Goal: Use online tool/utility: Utilize a website feature to perform a specific function

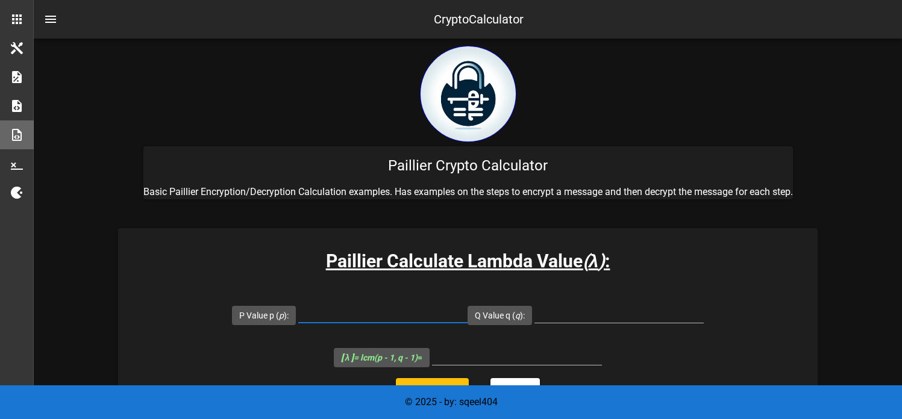
scroll to position [108, 0]
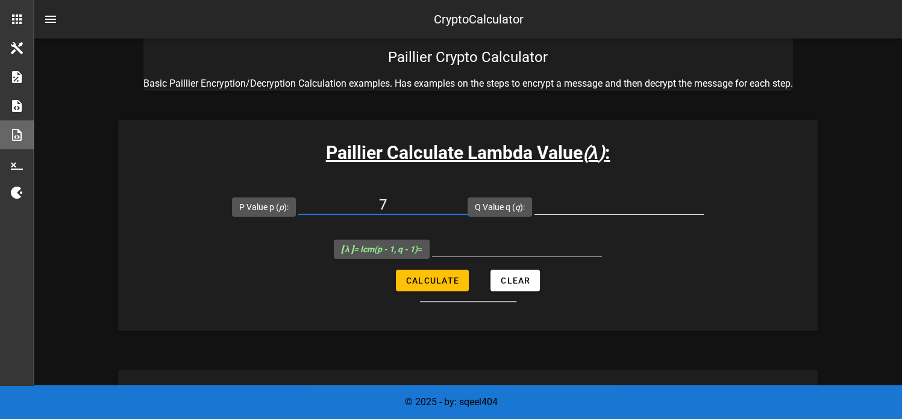
type input "7"
click at [559, 207] on input "Q Value q ( q ):" at bounding box center [618, 204] width 169 height 19
type input "11"
click at [440, 286] on button "Calculate" at bounding box center [432, 281] width 73 height 22
type input "30"
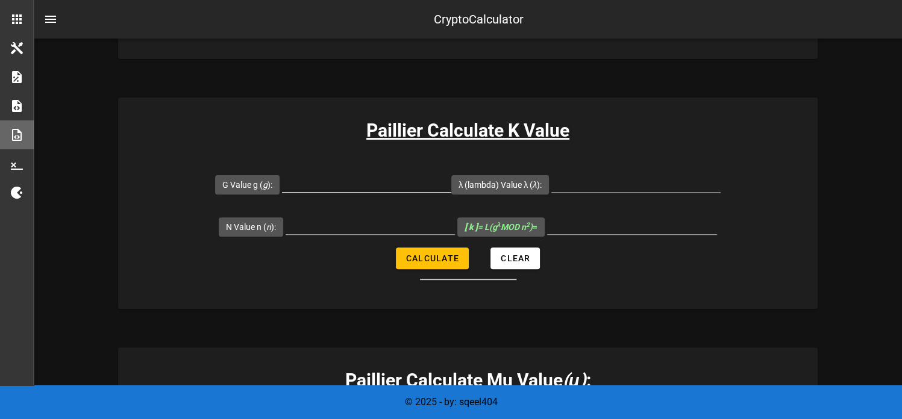
scroll to position [381, 0]
click at [324, 184] on input "G Value g ( g ):" at bounding box center [366, 182] width 169 height 19
type input "5652"
click at [574, 184] on input "λ (lambda) Value λ ( λ ):" at bounding box center [635, 182] width 169 height 19
click at [324, 228] on input "N Value n ( n ):" at bounding box center [370, 224] width 169 height 19
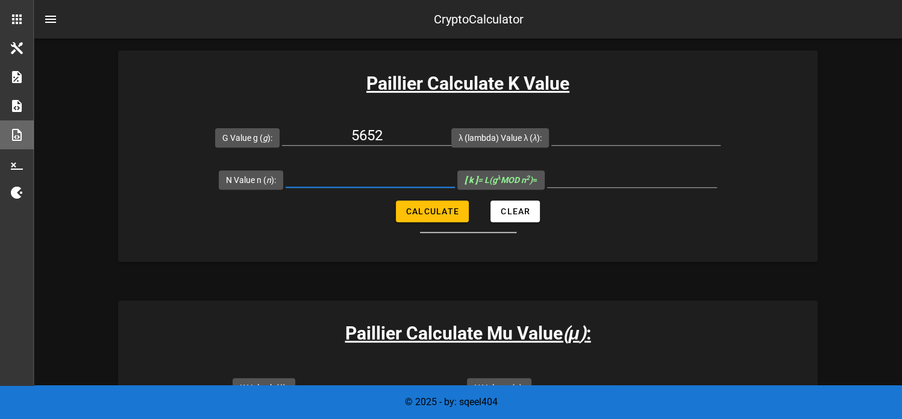
scroll to position [428, 0]
click at [574, 135] on input "λ (lambda) Value λ ( λ ):" at bounding box center [635, 134] width 169 height 19
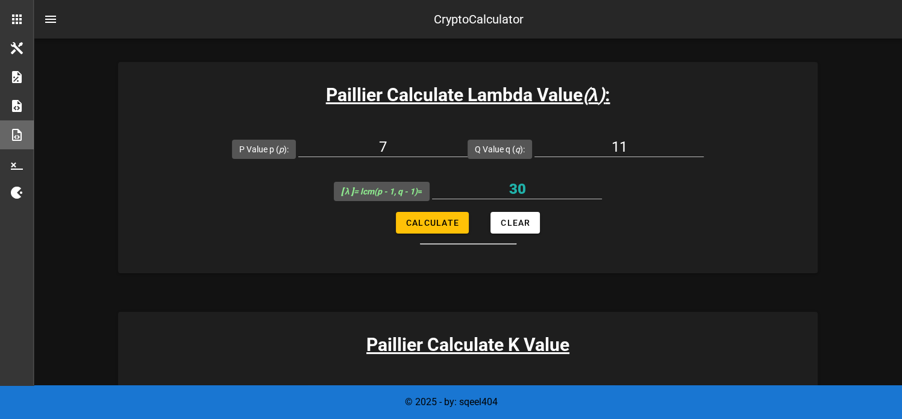
scroll to position [166, 0]
type input "2"
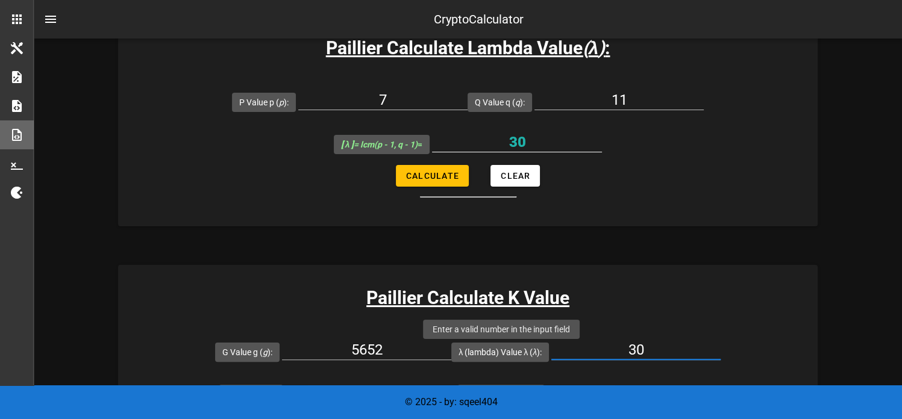
scroll to position [211, 0]
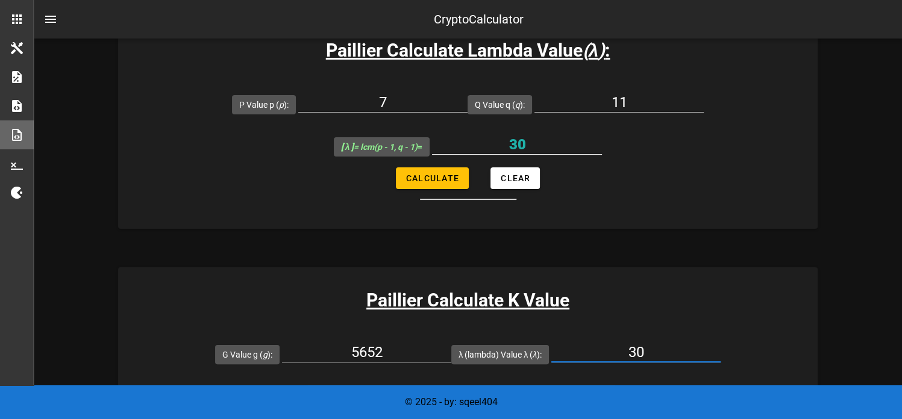
type input "3"
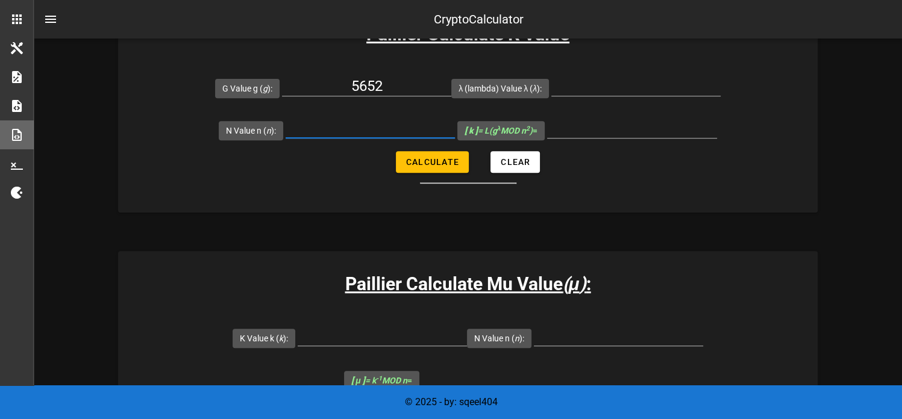
click at [349, 130] on input "N Value n ( n ):" at bounding box center [370, 128] width 169 height 19
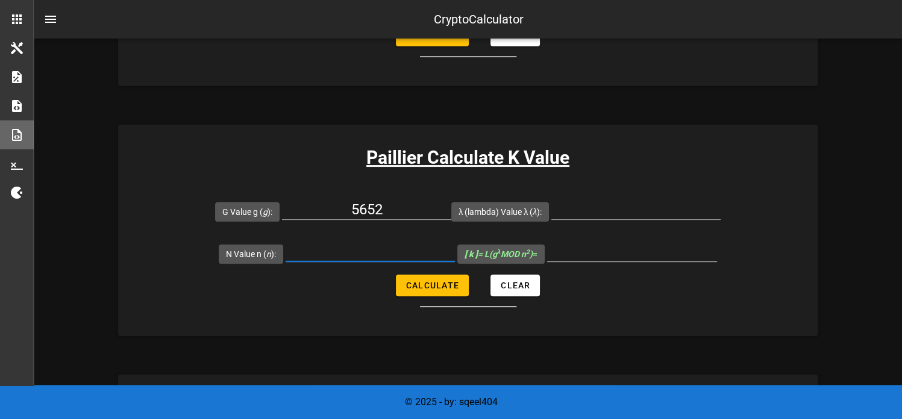
scroll to position [353, 0]
type input "30"
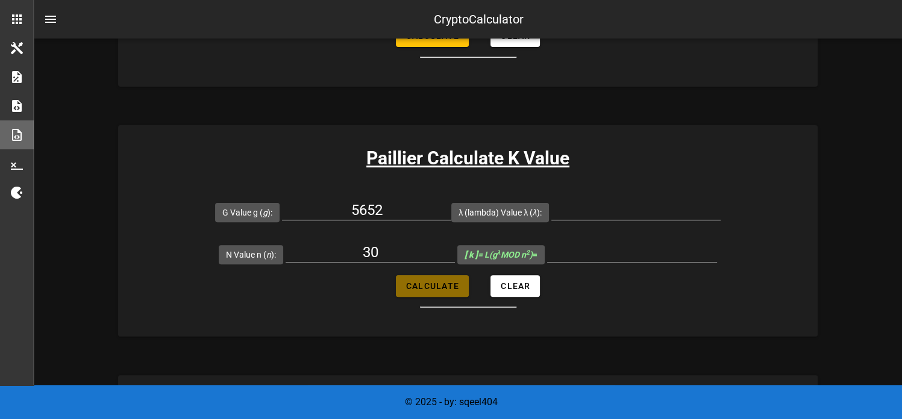
click at [431, 295] on button "Calculate" at bounding box center [432, 286] width 73 height 22
type input "All fields are required"
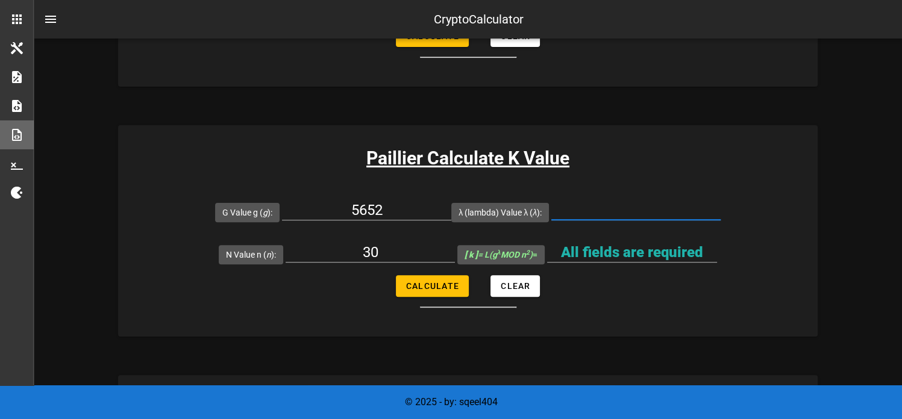
click at [587, 204] on input "λ (lambda) Value λ ( λ ):" at bounding box center [635, 210] width 169 height 19
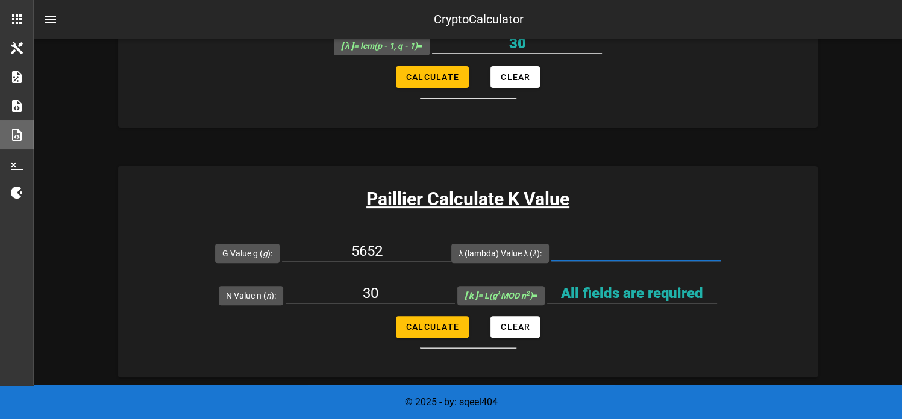
scroll to position [313, 0]
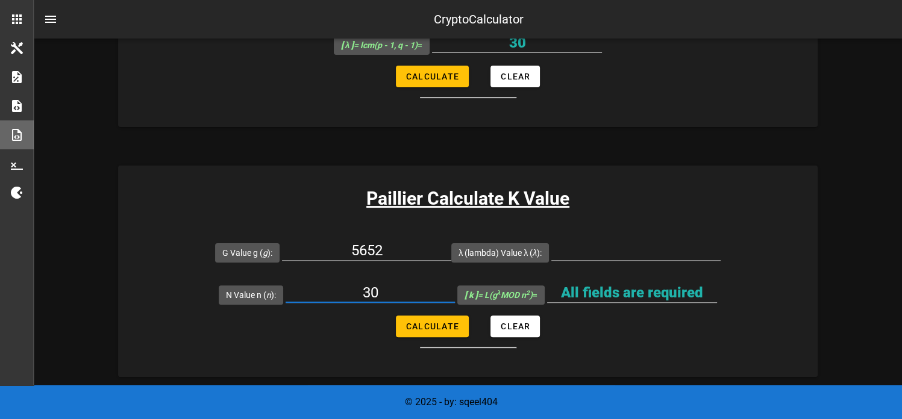
drag, startPoint x: 383, startPoint y: 291, endPoint x: 348, endPoint y: 291, distance: 35.5
click at [348, 291] on input "30" at bounding box center [370, 292] width 169 height 19
type input "77"
click at [610, 247] on input "λ (lambda) Value λ ( λ ):" at bounding box center [635, 250] width 169 height 19
type input "30"
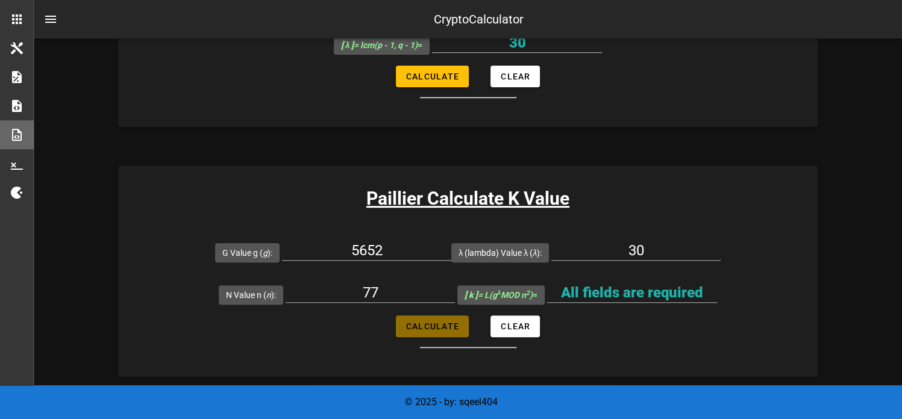
click at [413, 328] on span "Calculate" at bounding box center [432, 327] width 54 height 10
type input "51"
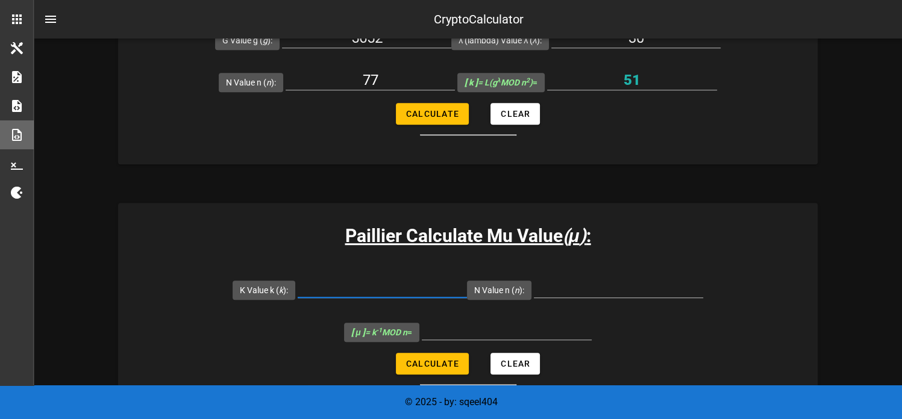
click at [354, 293] on input "K Value k ( k ):" at bounding box center [382, 287] width 169 height 19
type input "1"
click at [569, 286] on input "N Value n ( n ):" at bounding box center [618, 287] width 169 height 19
type input "77"
click at [443, 368] on button "Calculate" at bounding box center [432, 364] width 73 height 22
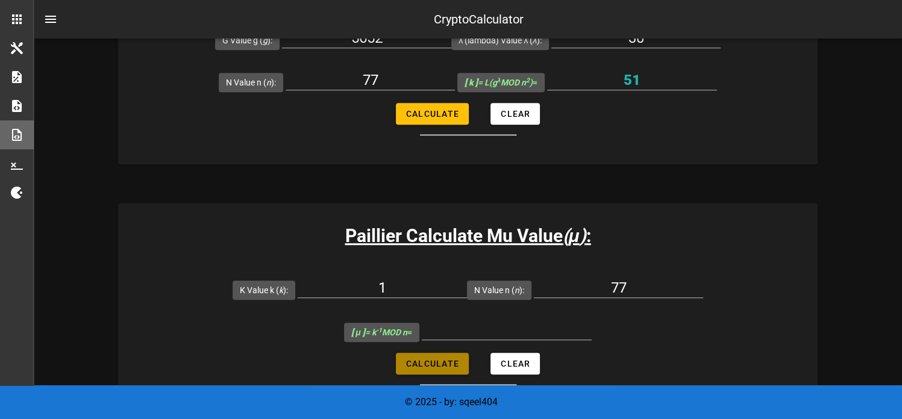
type input "1"
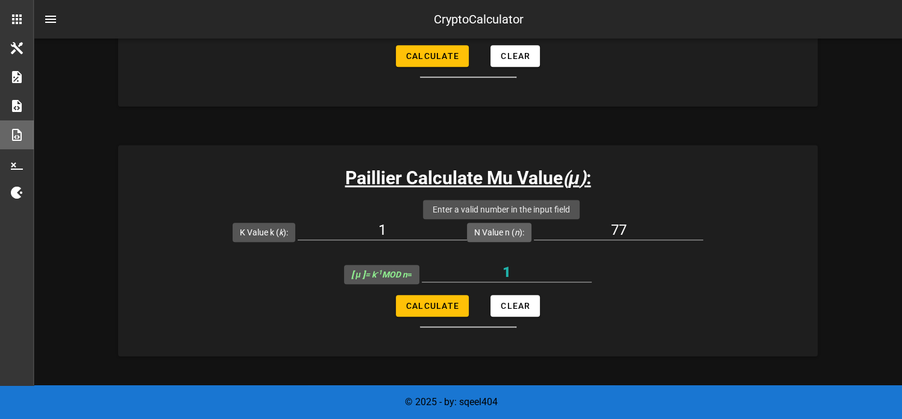
scroll to position [588, 0]
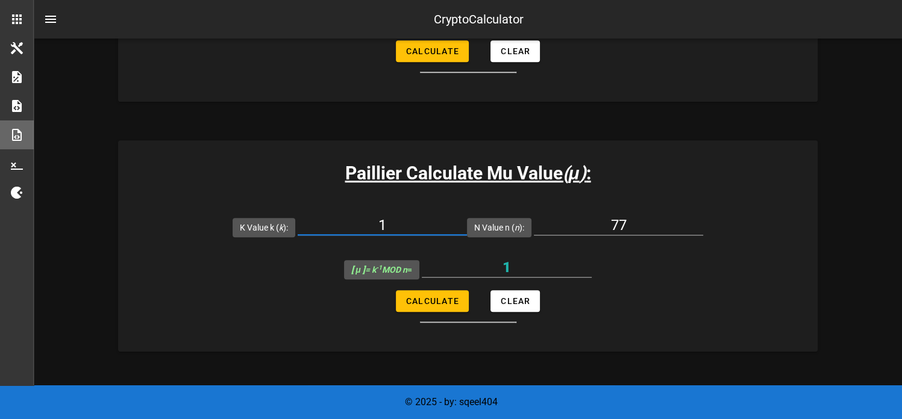
click at [383, 225] on input "1" at bounding box center [382, 225] width 169 height 19
type input "51"
click at [427, 305] on button "Calculate" at bounding box center [432, 301] width 73 height 22
type input "74"
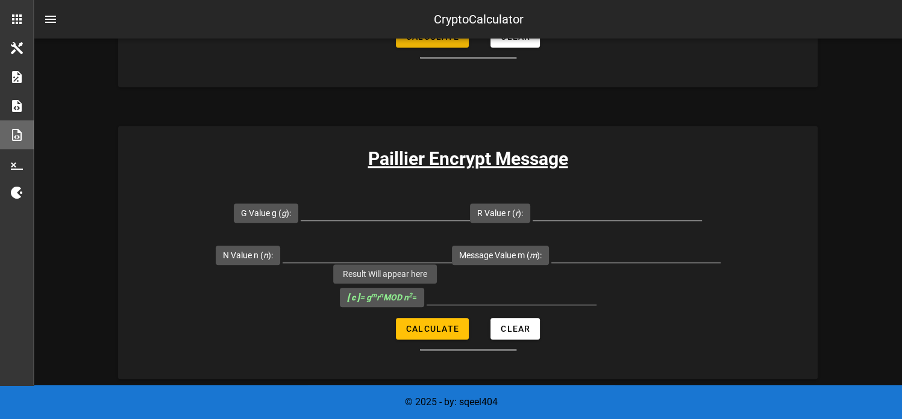
scroll to position [901, 0]
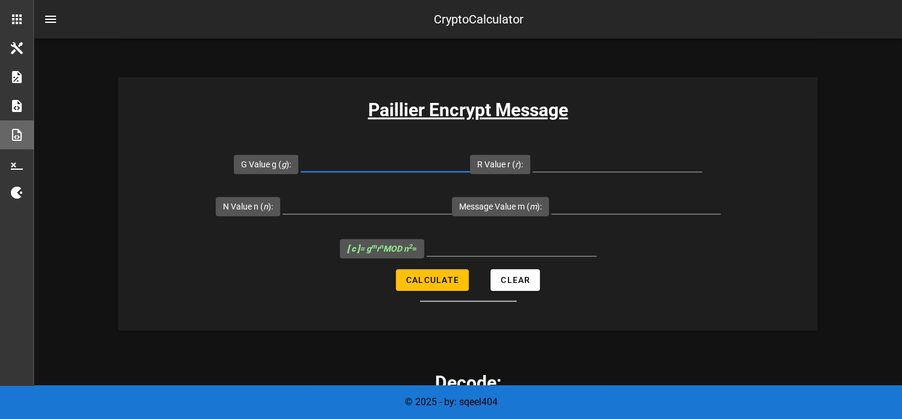
click at [359, 166] on input "G Value g ( g ):" at bounding box center [385, 161] width 169 height 19
type input "5652"
click at [566, 160] on input "R Value r ( r ):" at bounding box center [617, 161] width 169 height 19
type input "23"
click at [335, 202] on input "N Value n ( n ):" at bounding box center [367, 204] width 169 height 19
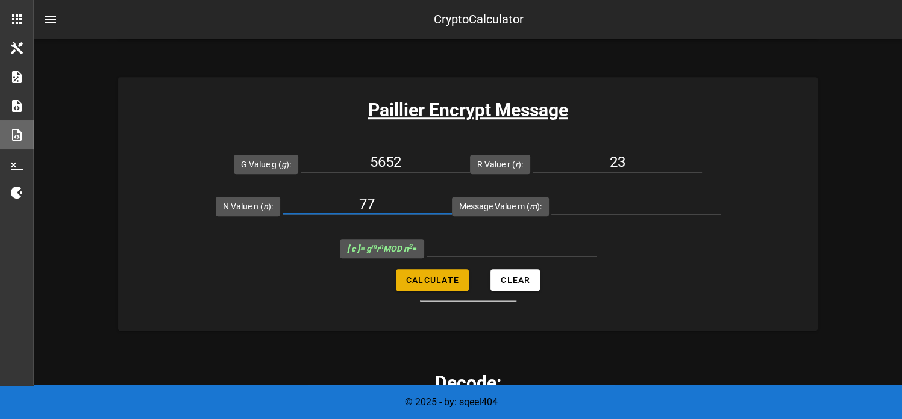
type input "77"
click at [434, 275] on span "Calculate" at bounding box center [432, 280] width 54 height 10
type input "All fields are required"
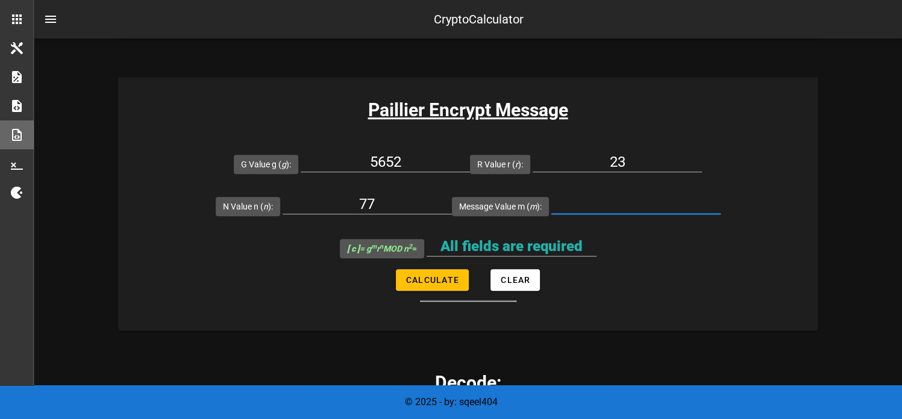
click at [586, 199] on input "Message Value m ( m ):" at bounding box center [635, 204] width 169 height 19
type input "5"
click at [415, 281] on span "Calculate" at bounding box center [432, 280] width 54 height 10
type input "2652"
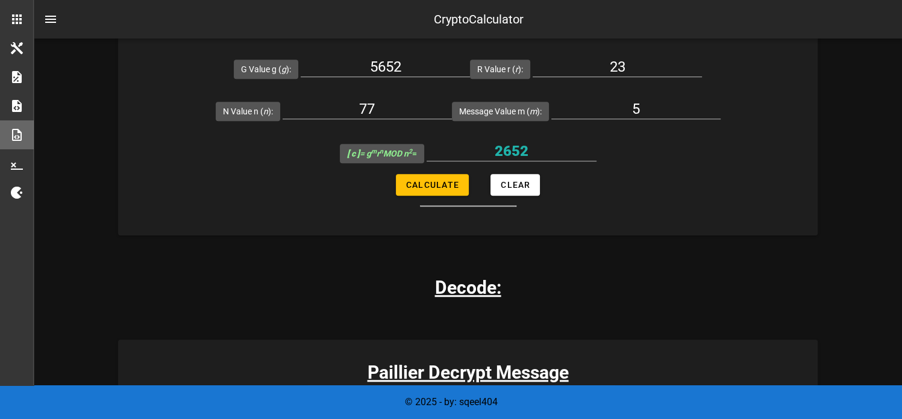
scroll to position [995, 0]
